Goal: Information Seeking & Learning: Learn about a topic

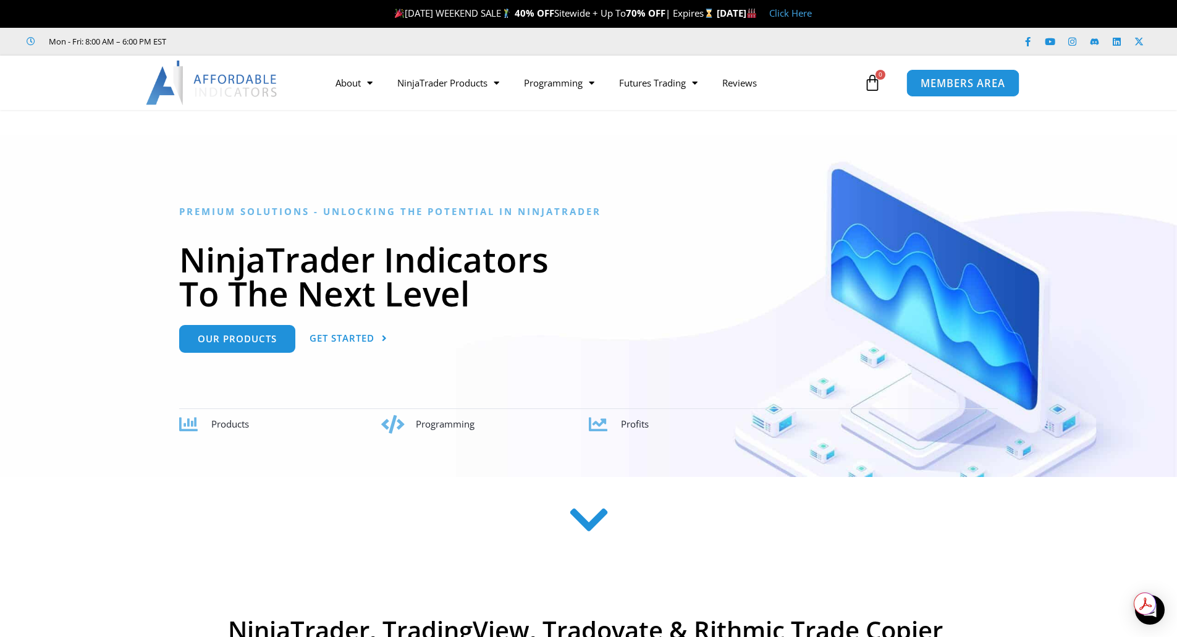
click at [951, 86] on span "MEMBERS AREA" at bounding box center [962, 83] width 85 height 11
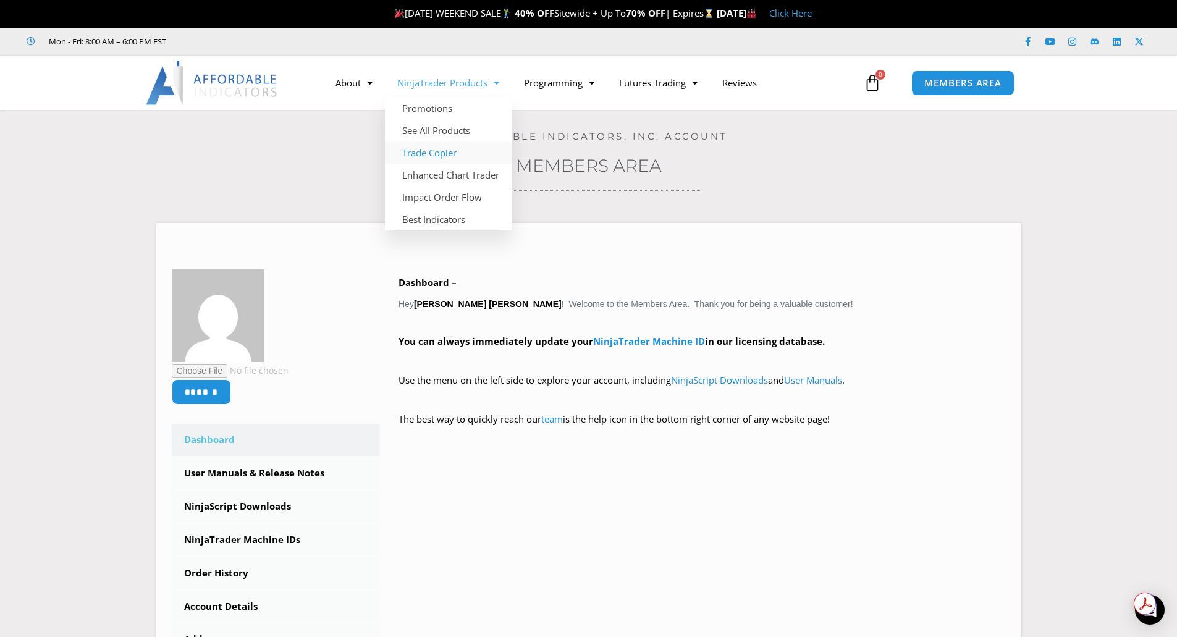
click at [420, 154] on link "Trade Copier" at bounding box center [448, 152] width 127 height 22
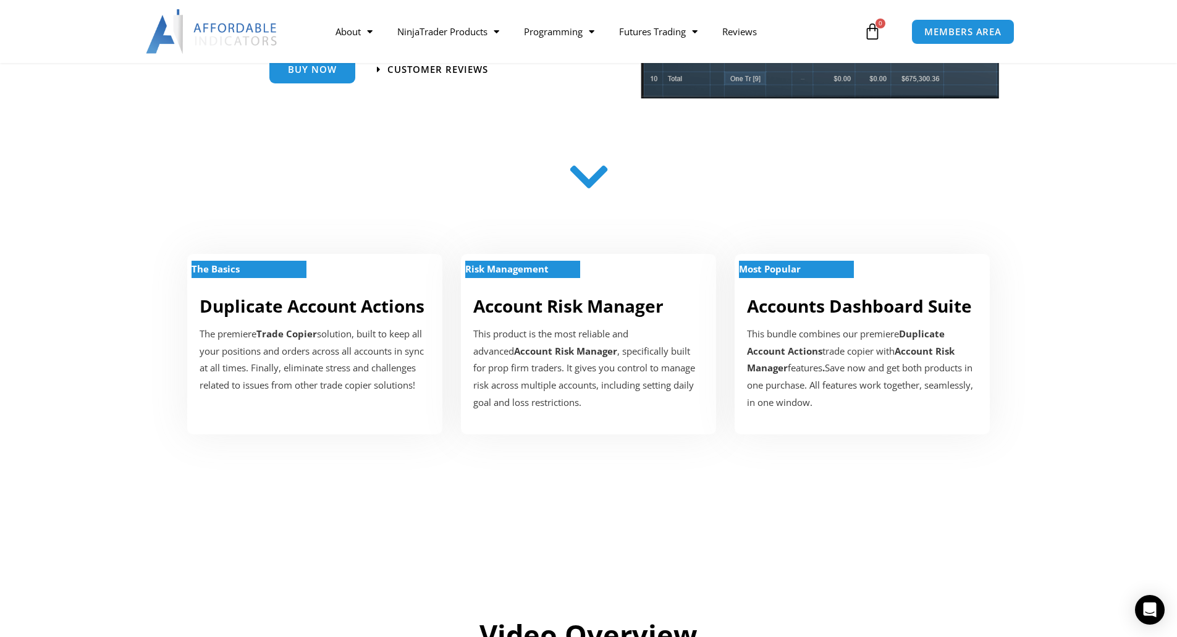
scroll to position [309, 0]
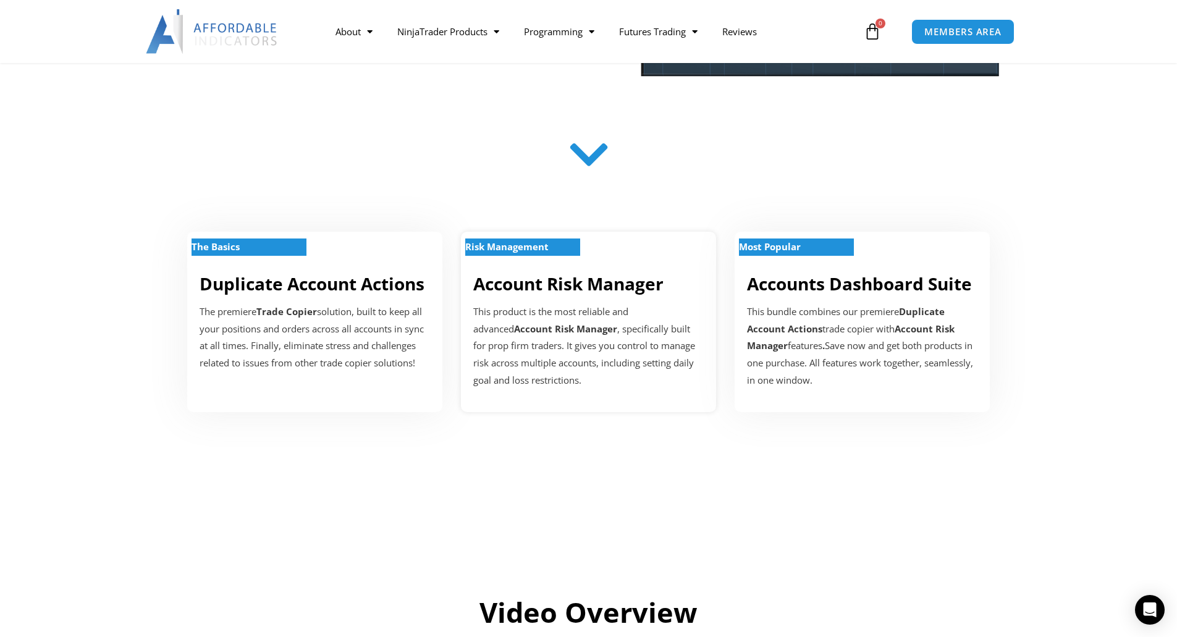
click at [546, 245] on strong "Risk Management" at bounding box center [506, 246] width 83 height 12
